Goal: Information Seeking & Learning: Learn about a topic

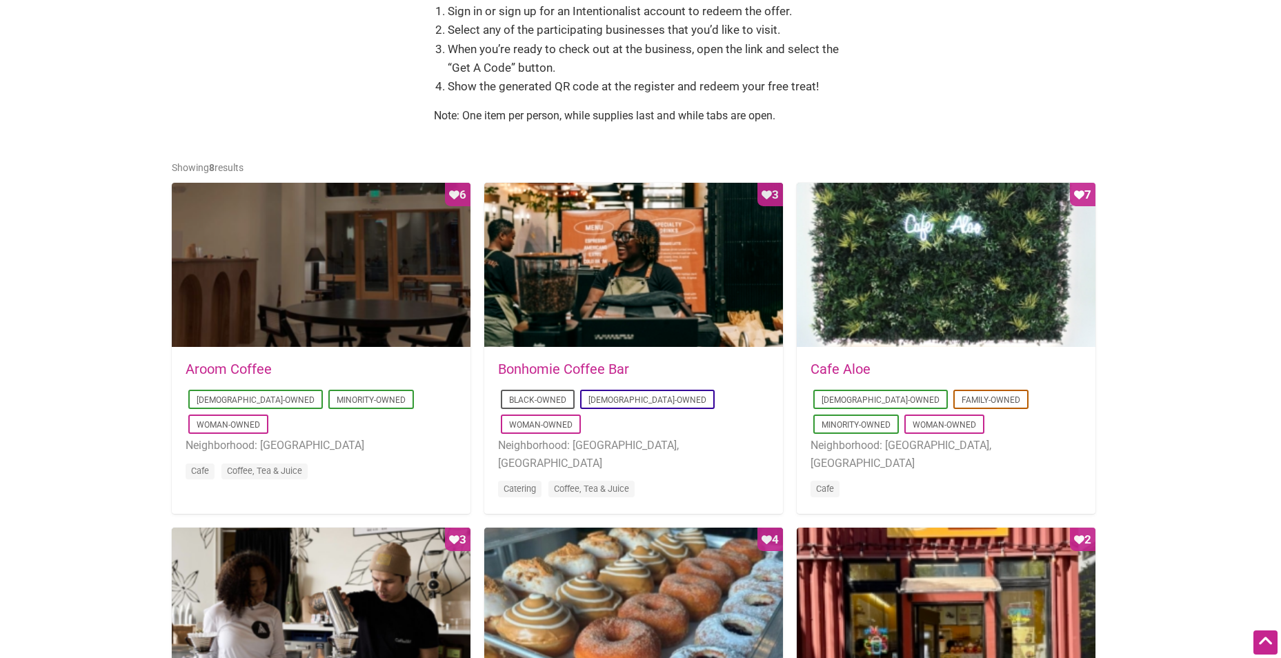
scroll to position [690, 0]
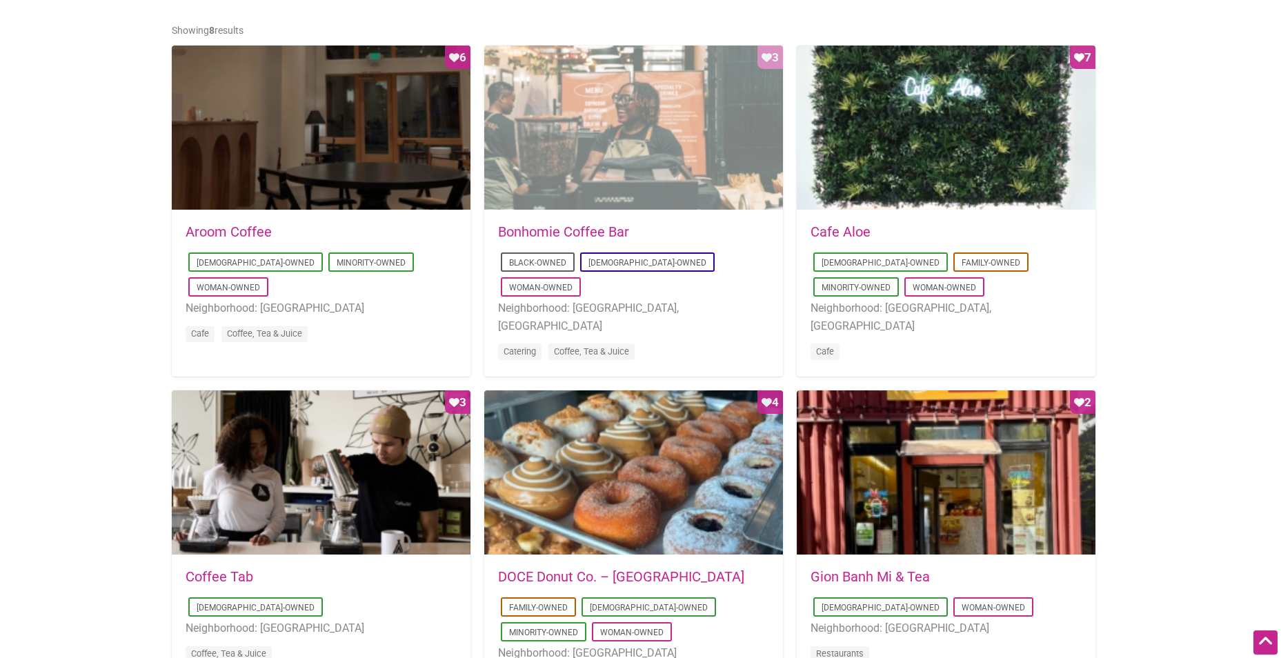
click at [575, 154] on div "Favorite Count 3" at bounding box center [633, 128] width 299 height 165
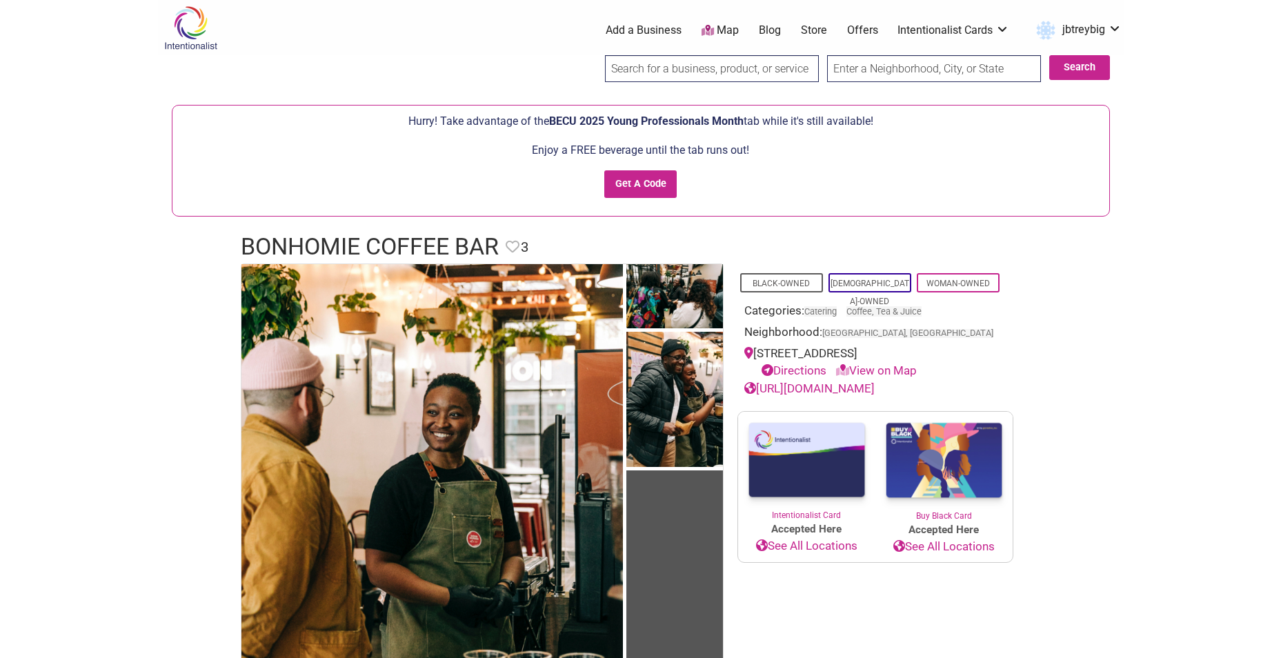
click at [860, 371] on link "View on Map" at bounding box center [876, 370] width 81 height 14
click at [878, 372] on link "View on Map" at bounding box center [876, 370] width 81 height 14
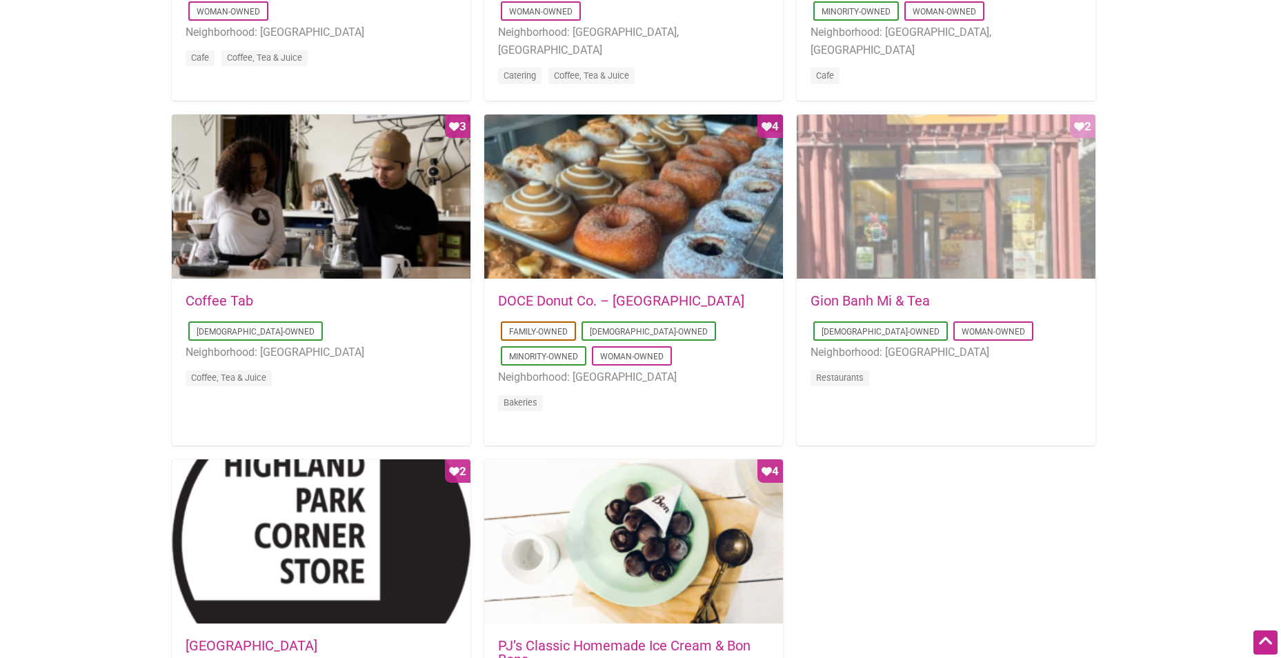
scroll to position [1103, 0]
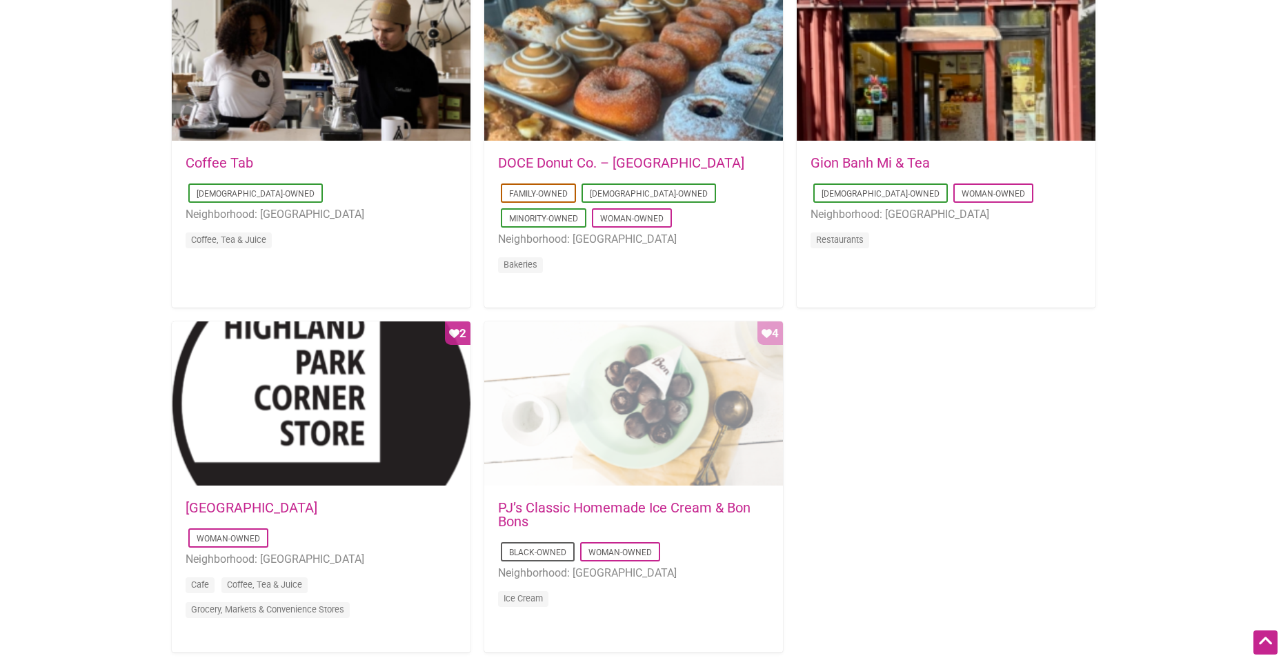
click at [668, 436] on div "Favorite Count 4" at bounding box center [633, 403] width 299 height 165
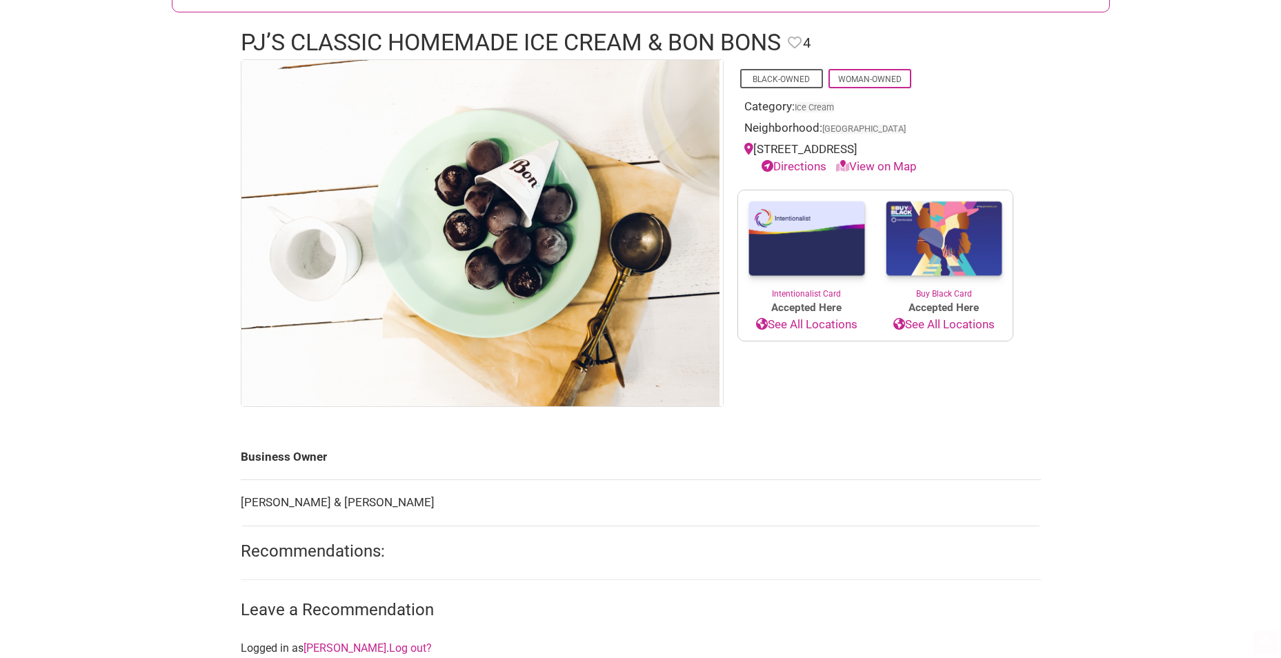
scroll to position [276, 0]
